Goal: Find specific page/section: Find specific page/section

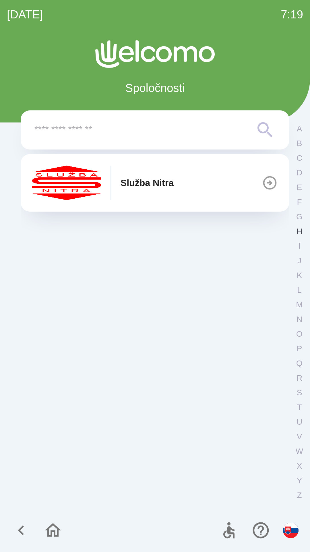
click at [297, 229] on p "H" at bounding box center [300, 231] width 6 height 10
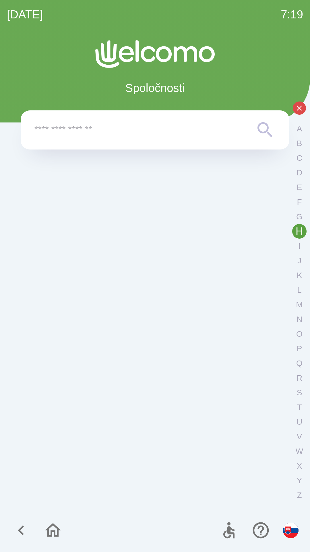
click at [187, 128] on input "text" at bounding box center [143, 130] width 218 height 16
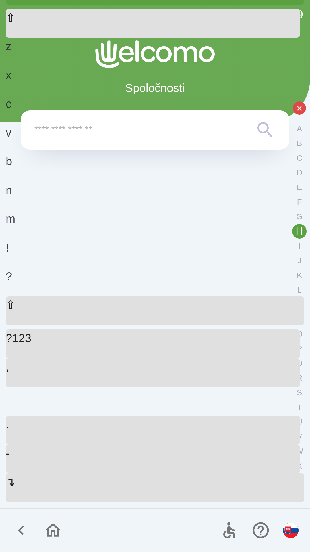
click at [296, 229] on p "H" at bounding box center [299, 231] width 7 height 10
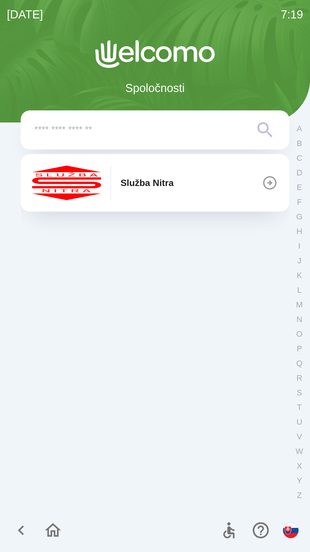
click at [217, 185] on button "Služba Nitra" at bounding box center [155, 182] width 269 height 57
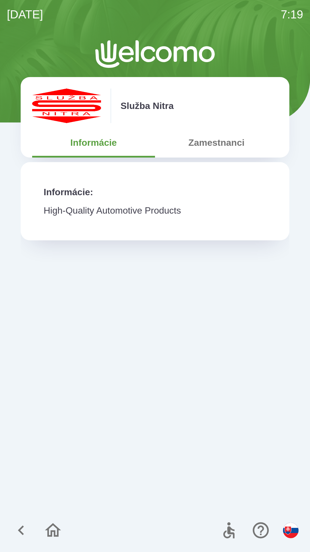
click at [211, 144] on button "Zamestnanci" at bounding box center [216, 142] width 123 height 21
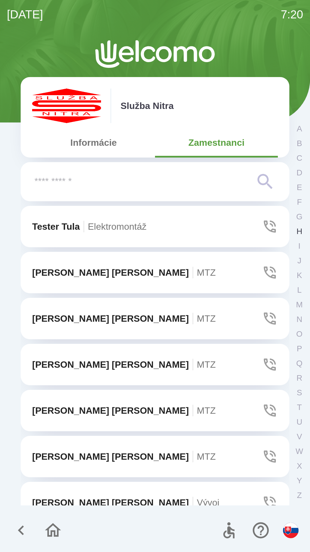
click at [297, 227] on p "H" at bounding box center [300, 231] width 6 height 10
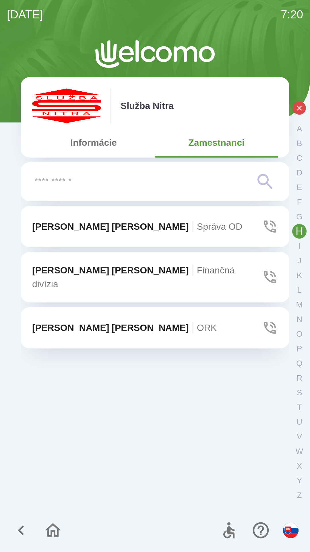
click at [99, 223] on p "[PERSON_NAME] OD" at bounding box center [137, 226] width 210 height 14
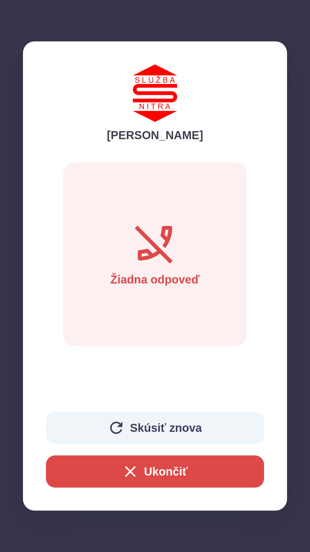
click at [163, 473] on button "Ukončiť" at bounding box center [155, 471] width 218 height 32
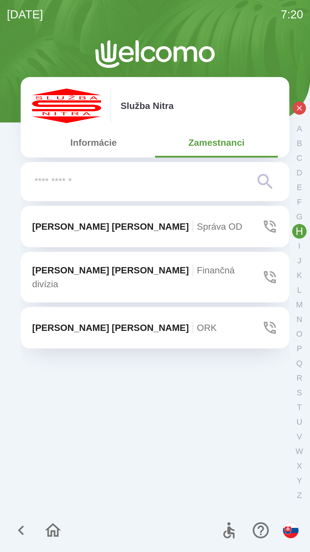
click at [214, 229] on button "[PERSON_NAME] OD" at bounding box center [155, 226] width 269 height 41
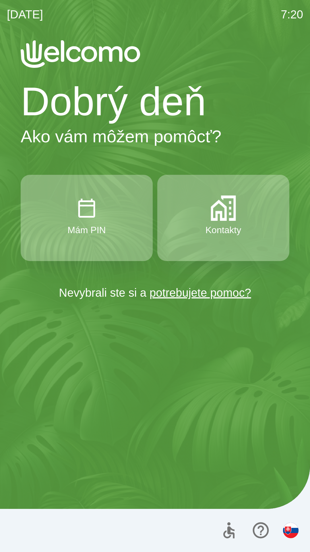
click at [197, 292] on link "potrebujete pomoc?" at bounding box center [201, 292] width 102 height 13
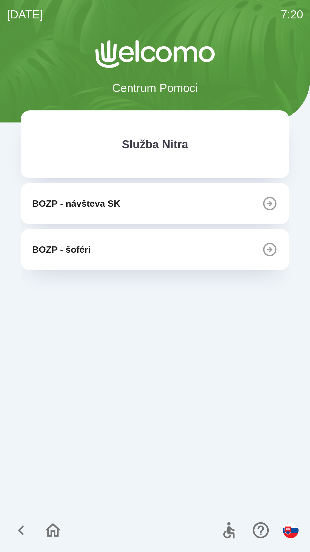
click at [21, 529] on icon "button" at bounding box center [21, 530] width 6 height 10
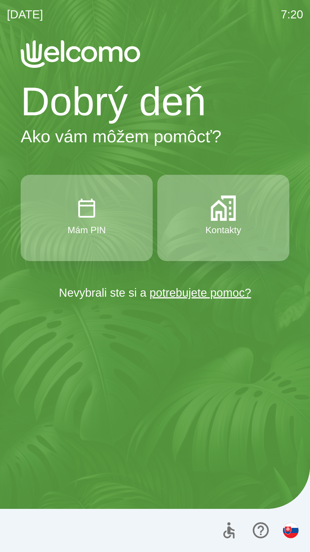
click at [222, 224] on p "Kontakty" at bounding box center [224, 230] width 36 height 14
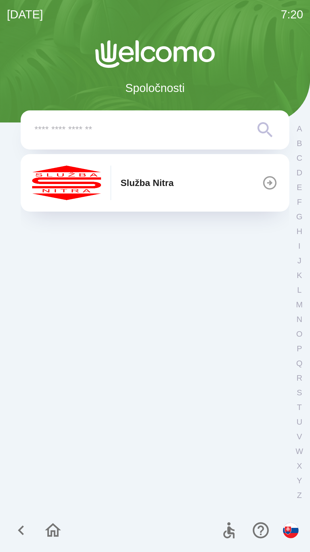
click at [198, 189] on button "Služba Nitra" at bounding box center [155, 182] width 269 height 57
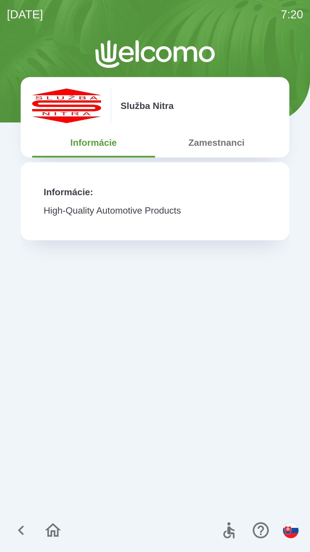
click at [221, 146] on button "Zamestnanci" at bounding box center [216, 142] width 123 height 21
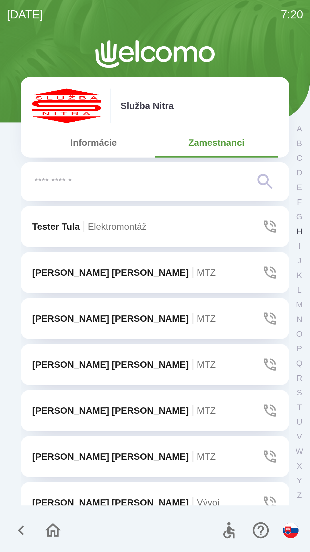
click at [299, 228] on p "H" at bounding box center [300, 231] width 6 height 10
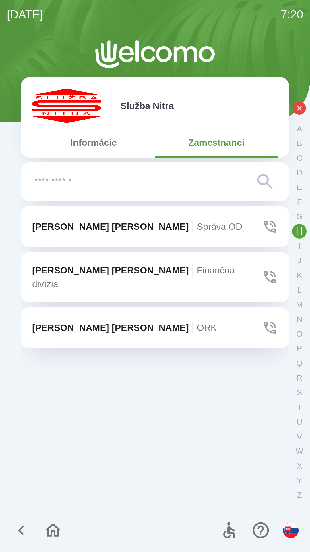
click at [197, 223] on span "Správa OD" at bounding box center [219, 226] width 45 height 10
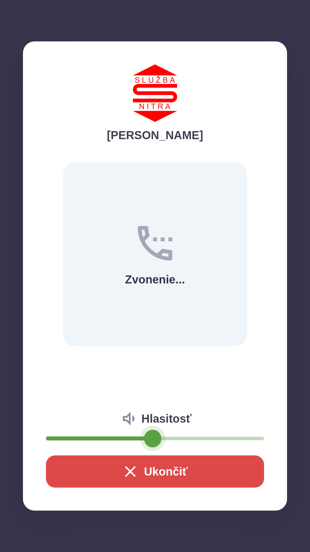
type input "**"
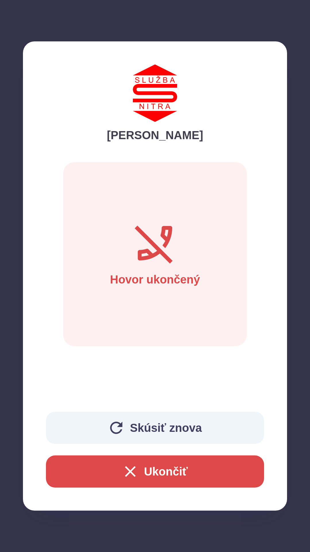
click at [161, 469] on button "Ukončiť" at bounding box center [155, 471] width 218 height 32
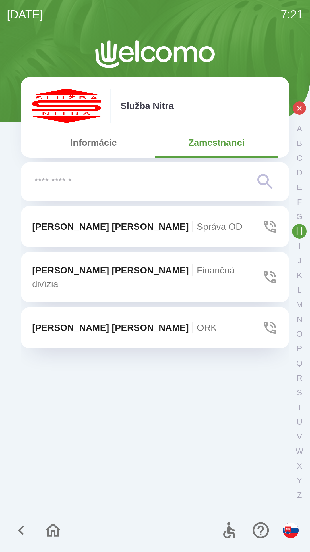
click at [163, 474] on div "[PERSON_NAME] OD [PERSON_NAME] divízia [PERSON_NAME]" at bounding box center [155, 355] width 269 height 299
click at [53, 528] on icon "button" at bounding box center [52, 529] width 19 height 19
